Goal: Find specific page/section

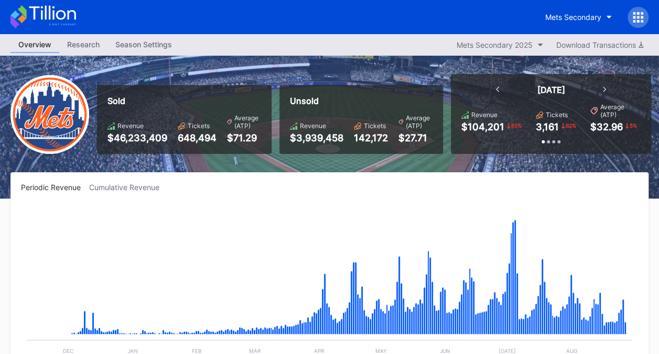
scroll to position [2250, 0]
click at [338, 215] on rect "Chart title" at bounding box center [329, 283] width 617 height 157
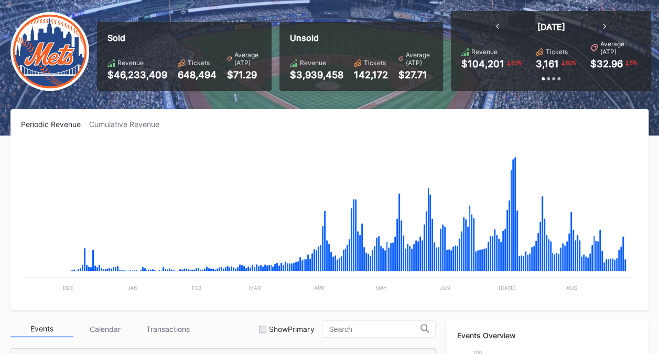
scroll to position [157, 0]
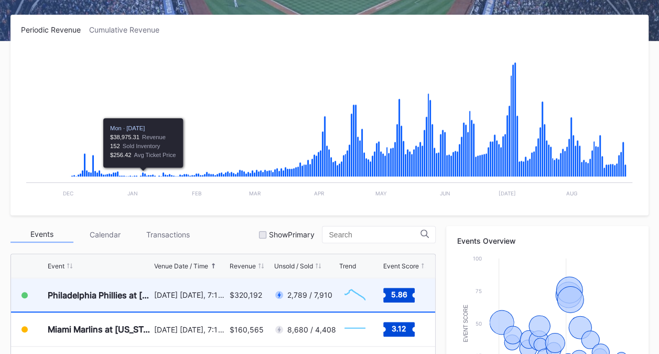
click at [79, 290] on div "Philadelphia Phillies at [US_STATE] Mets" at bounding box center [100, 295] width 104 height 10
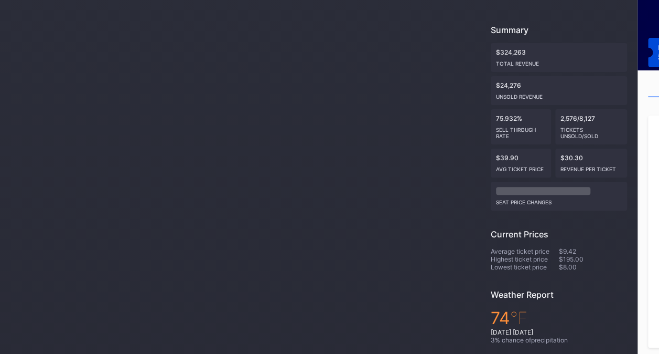
scroll to position [105, 0]
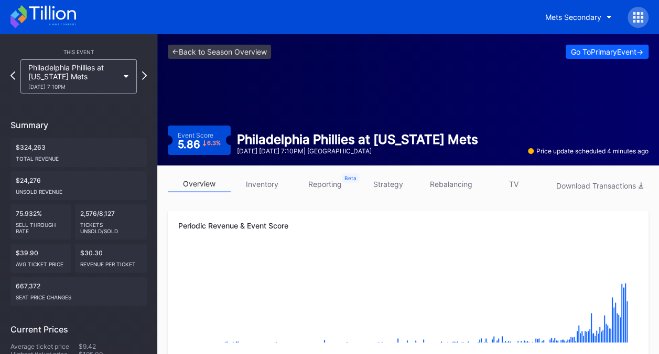
click at [270, 183] on link "inventory" at bounding box center [262, 184] width 63 height 16
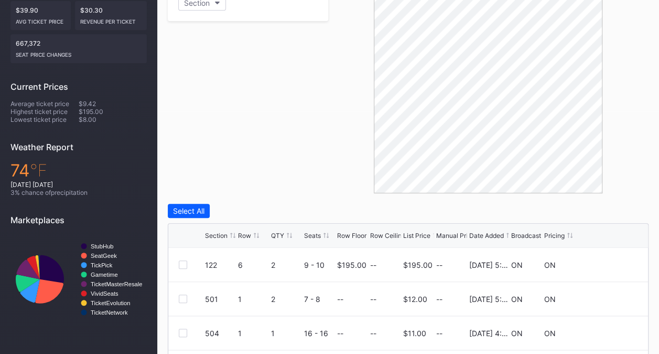
scroll to position [76, 0]
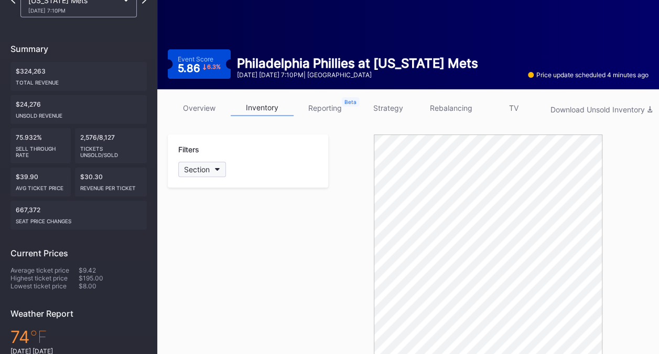
click at [207, 165] on div "Section" at bounding box center [197, 169] width 26 height 9
click at [193, 170] on div "Section" at bounding box center [197, 169] width 26 height 9
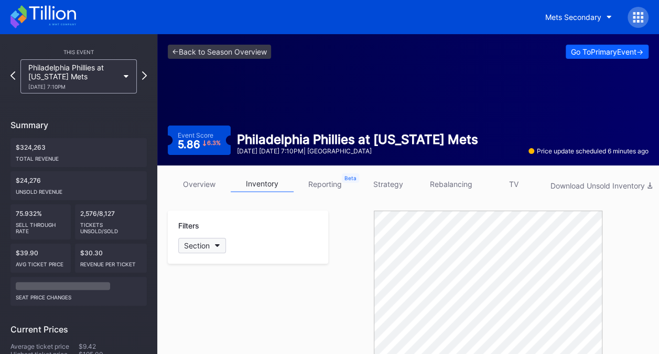
click at [205, 247] on div "Section" at bounding box center [197, 245] width 26 height 9
